Goal: Check status: Check status

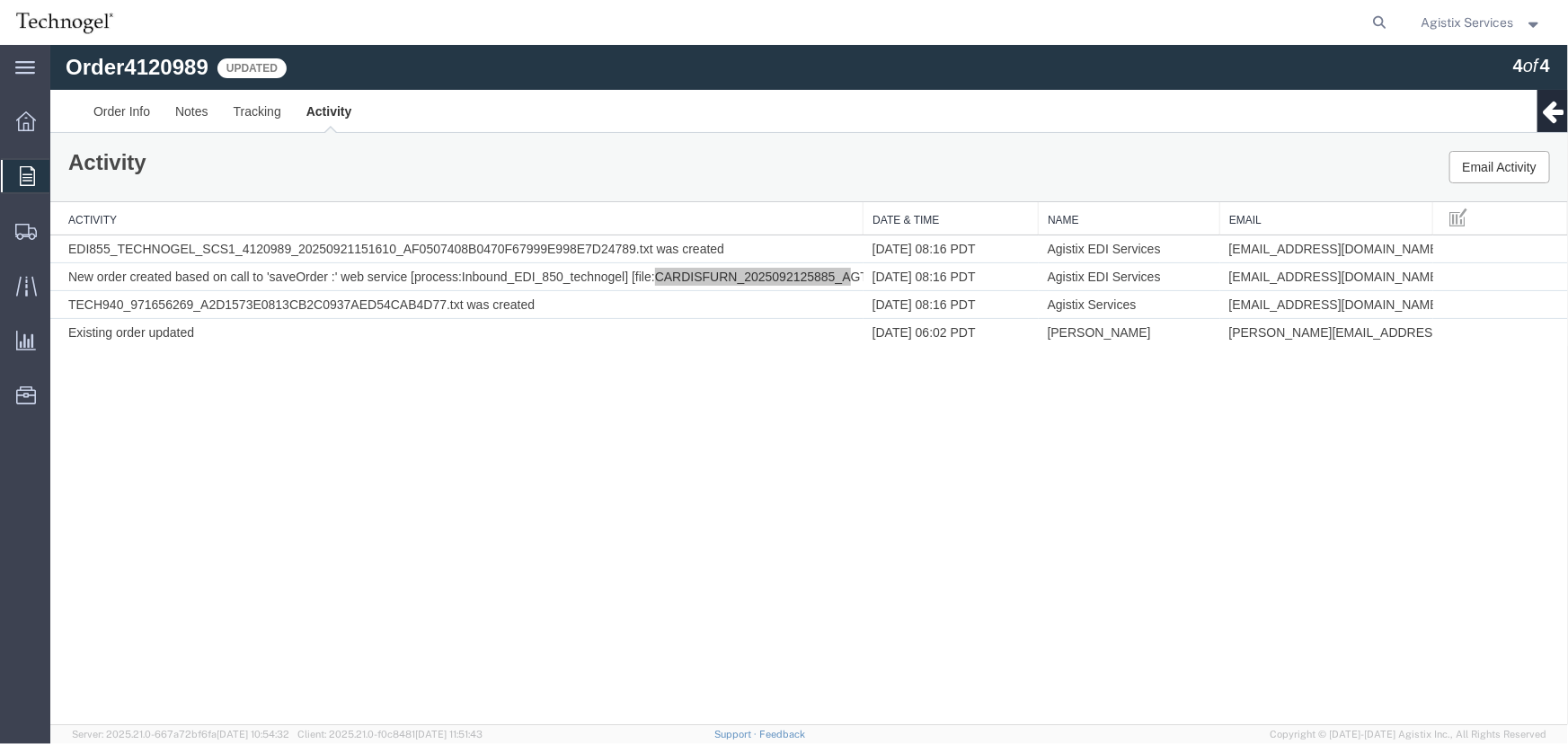
drag, startPoint x: 1461, startPoint y: 26, endPoint x: 1457, endPoint y: 36, distance: 10.8
click at [1461, 26] on span "Agistix Services" at bounding box center [1468, 23] width 93 height 20
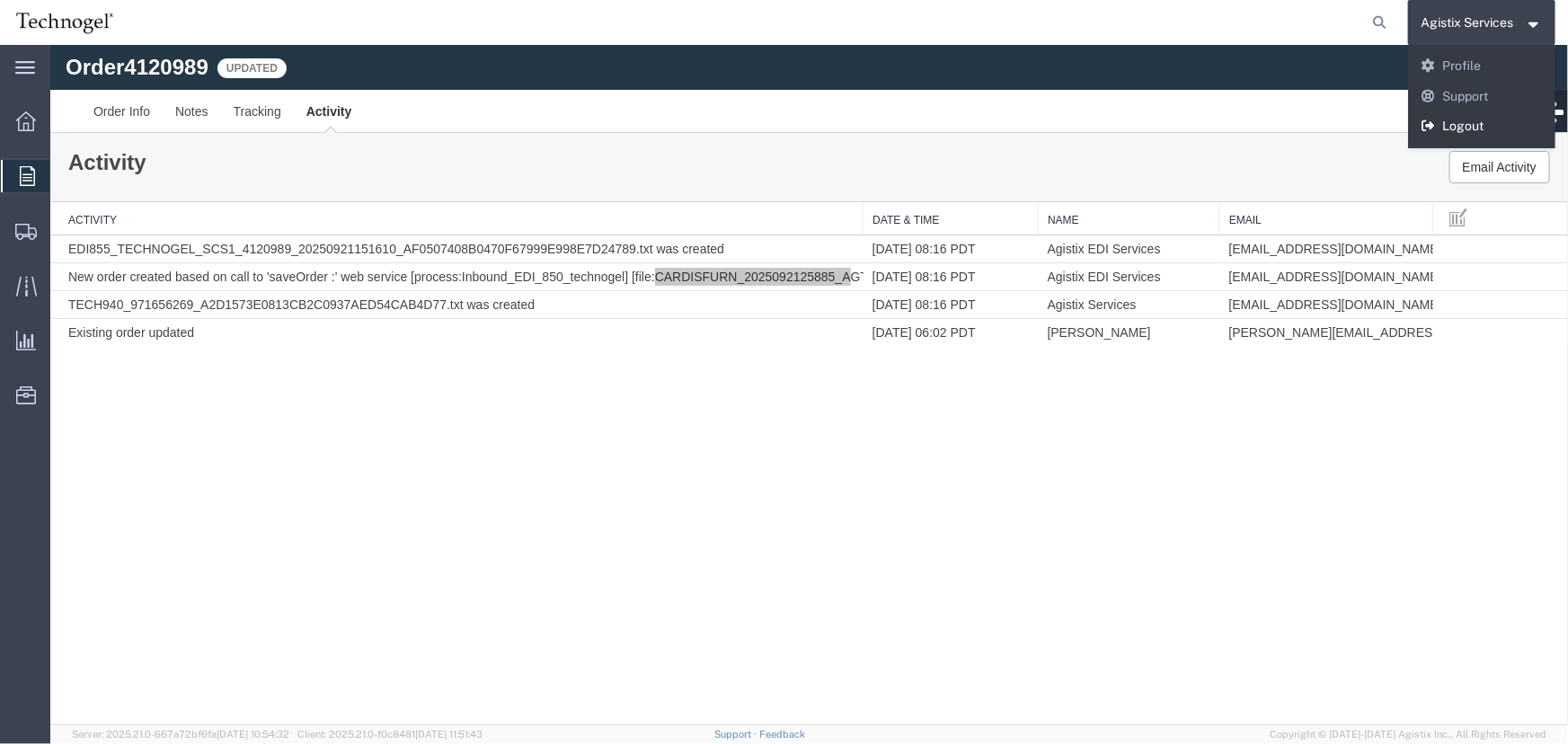
click at [1447, 127] on link "Logout" at bounding box center [1483, 127] width 148 height 31
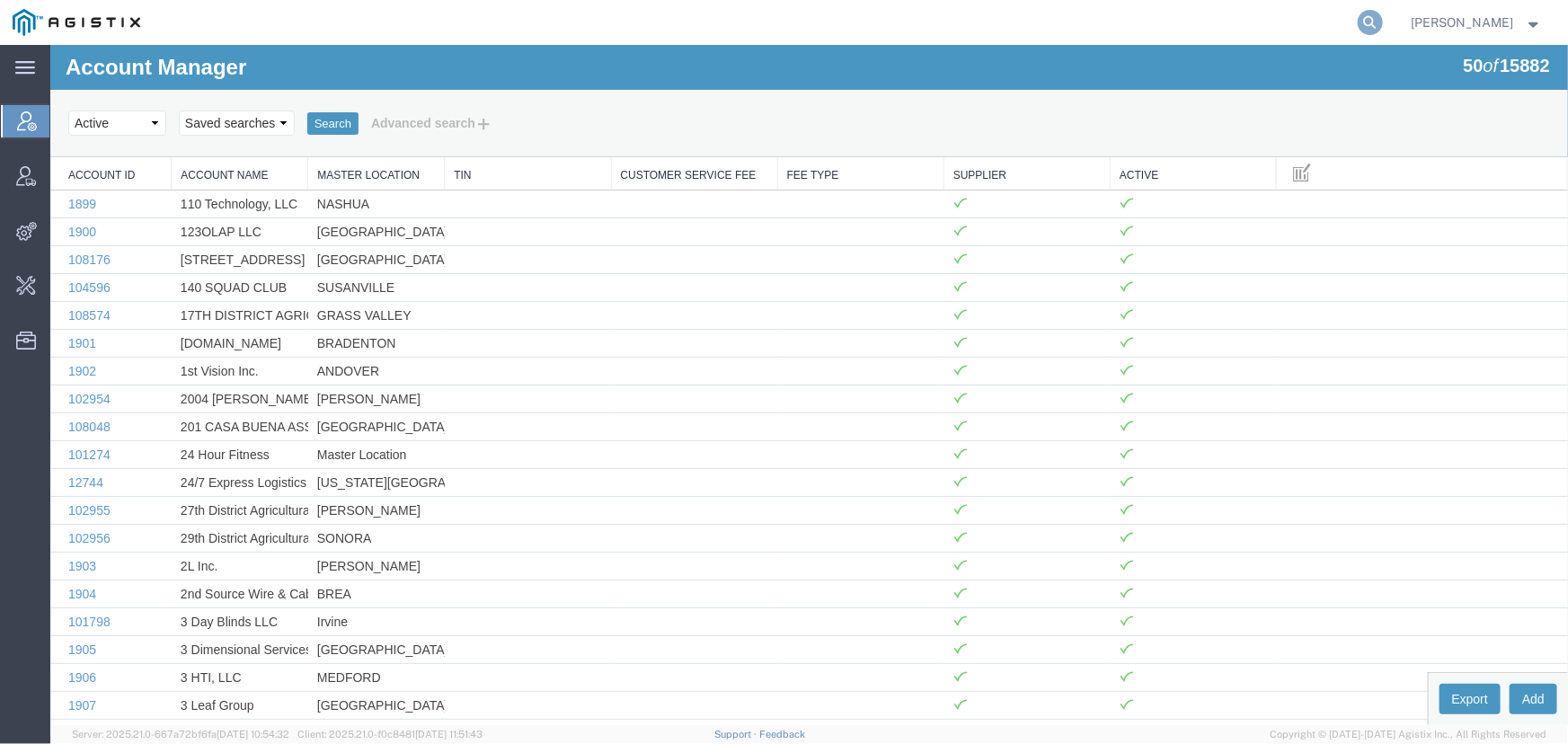
click at [1362, 25] on icon at bounding box center [1370, 22] width 25 height 25
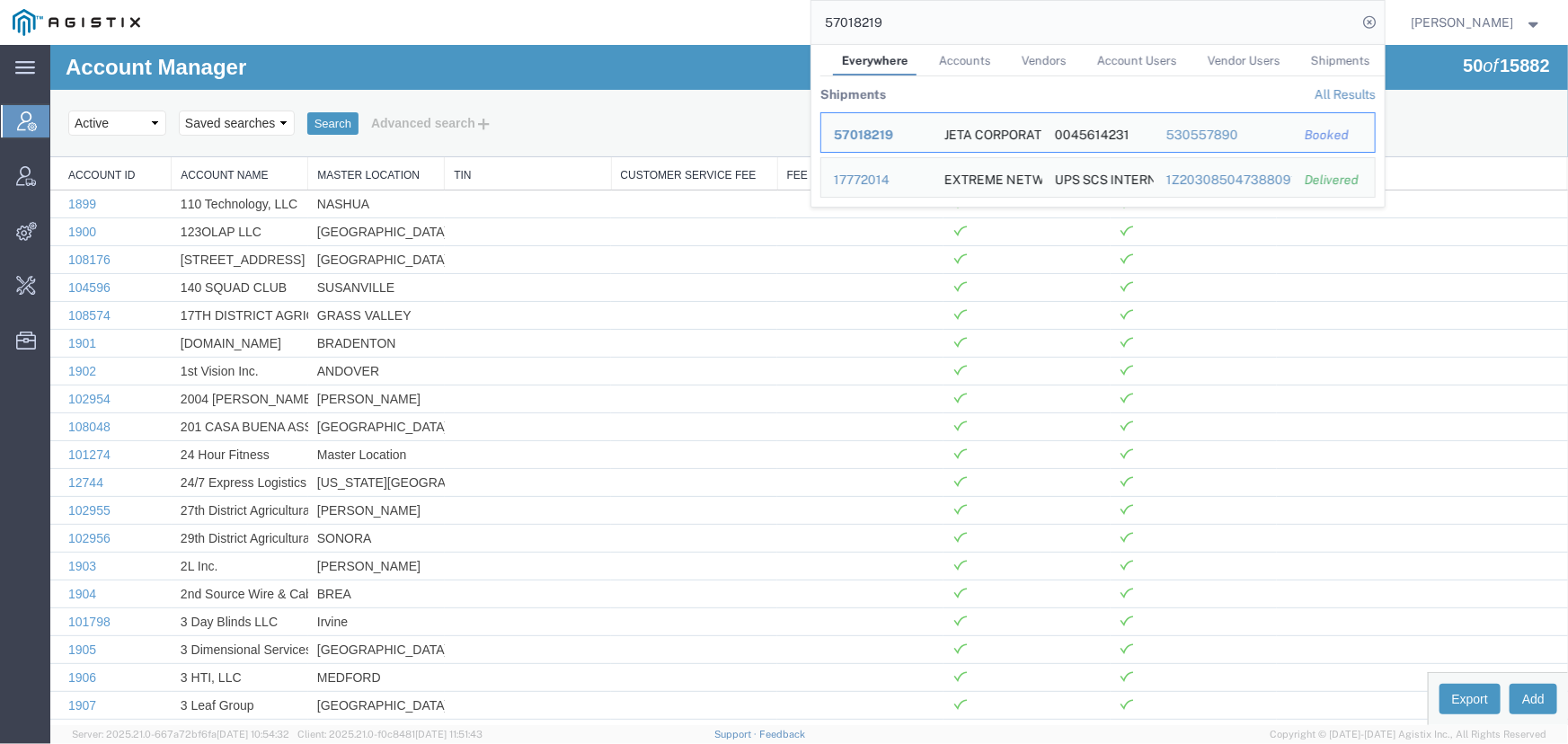
click at [869, 141] on span "57018219" at bounding box center [864, 135] width 59 height 15
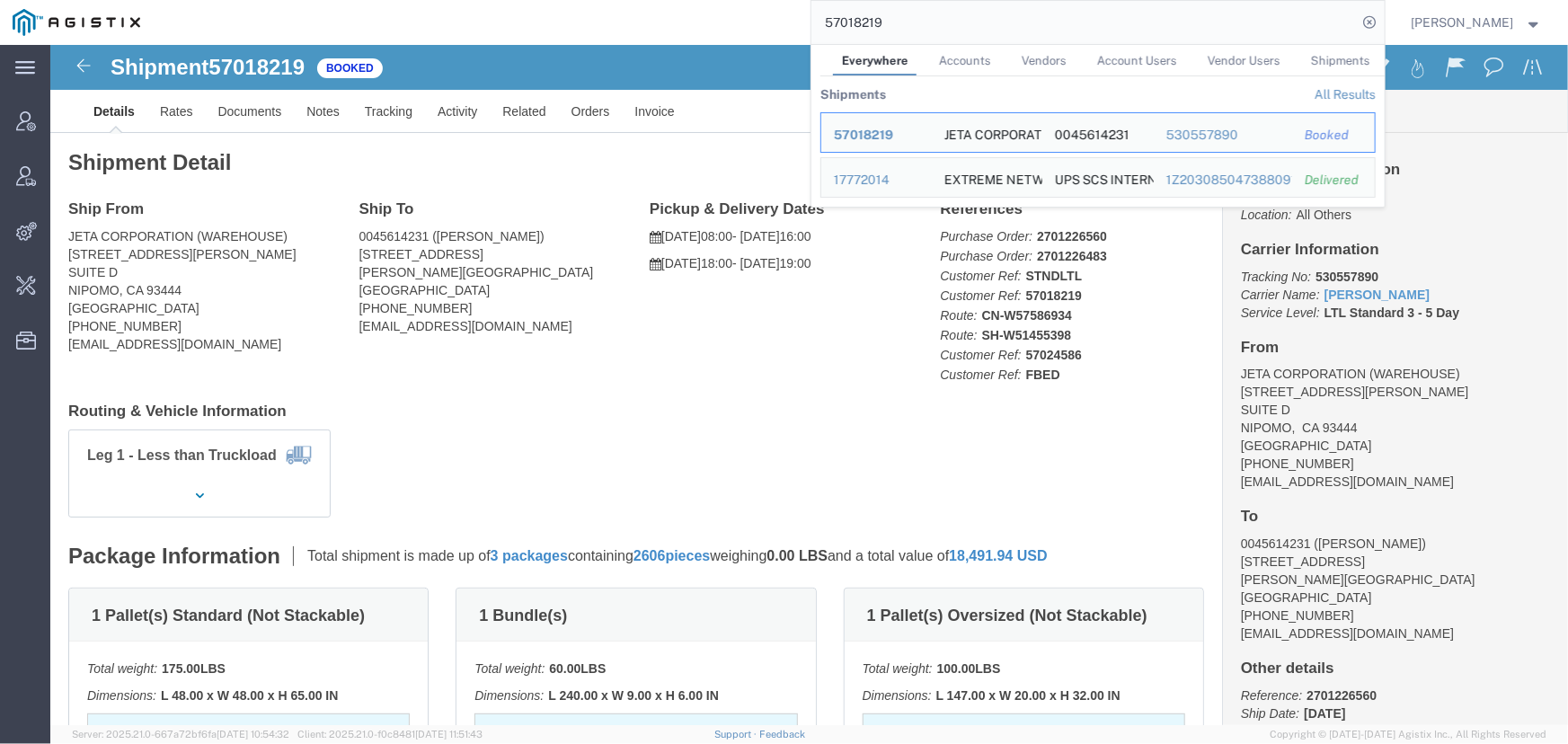
drag, startPoint x: 946, startPoint y: 26, endPoint x: 379, endPoint y: 38, distance: 567.1
click at [379, 38] on div "57018219 Everywhere Accounts Vendors Account Users Vendor Users Shipments Shipm…" at bounding box center [768, 22] width 1232 height 45
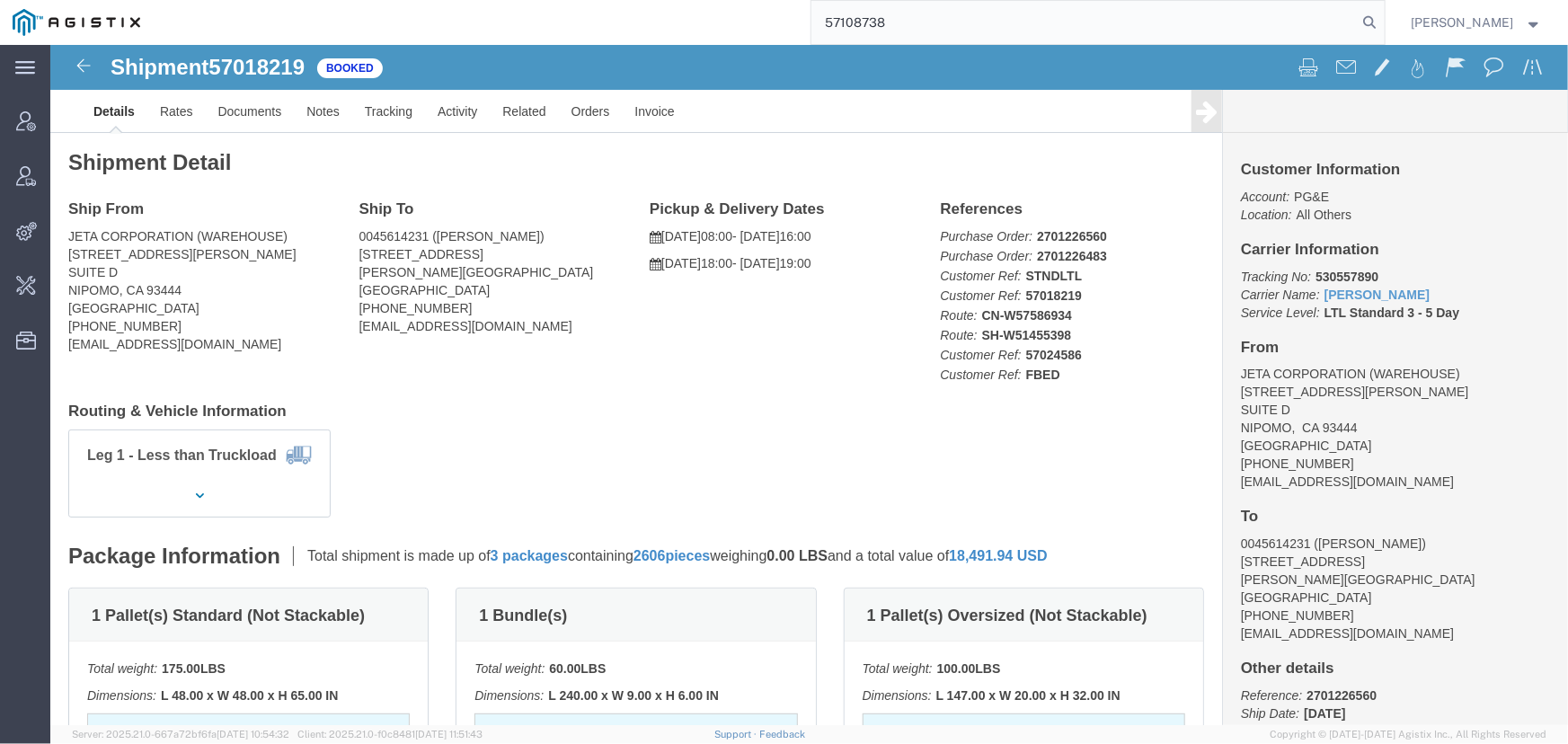
type input "57108738"
